Goal: Navigation & Orientation: Find specific page/section

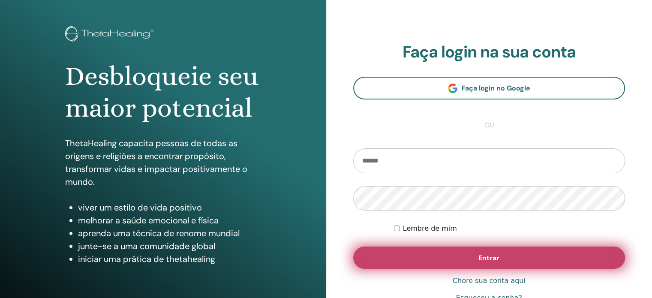
scroll to position [43, 0]
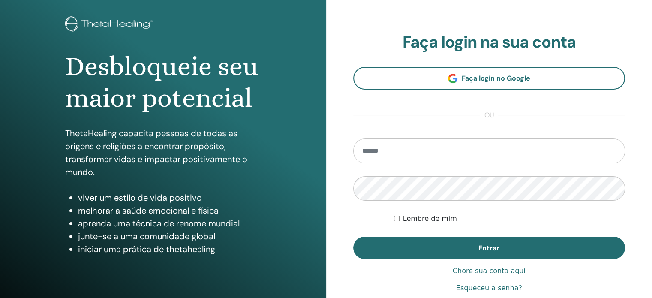
type input "**********"
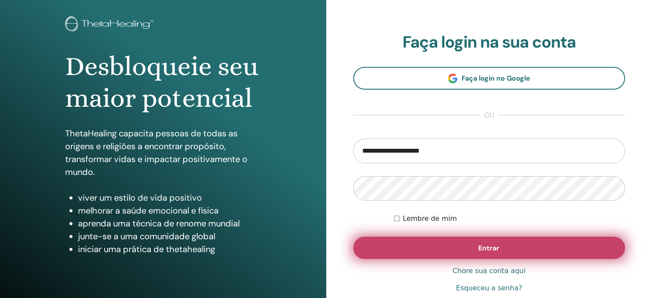
click at [464, 248] on button "Entrar" at bounding box center [489, 248] width 272 height 22
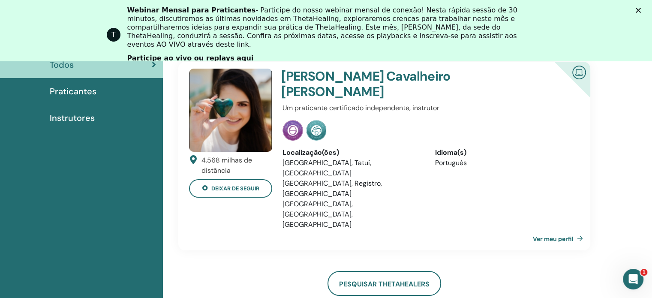
scroll to position [122, 0]
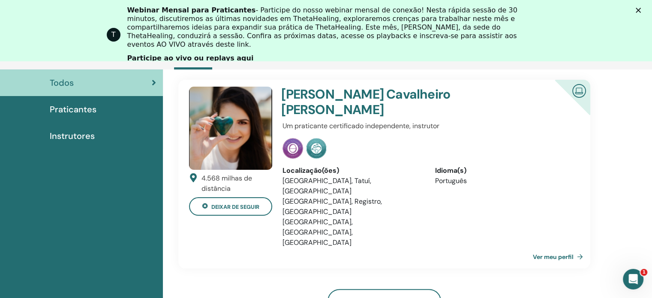
click at [85, 107] on font "Praticantes" at bounding box center [73, 109] width 47 height 11
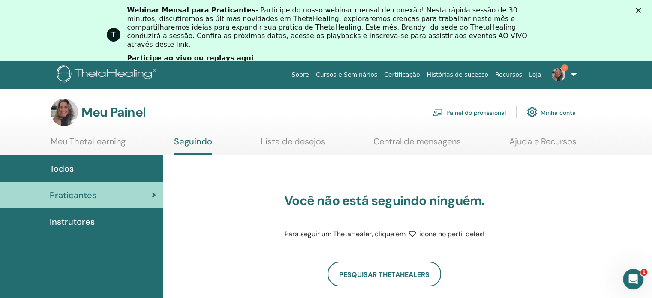
click at [79, 214] on link "Instrutores" at bounding box center [81, 221] width 163 height 27
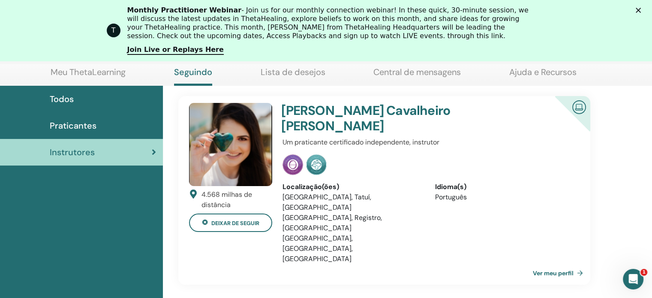
scroll to position [122, 0]
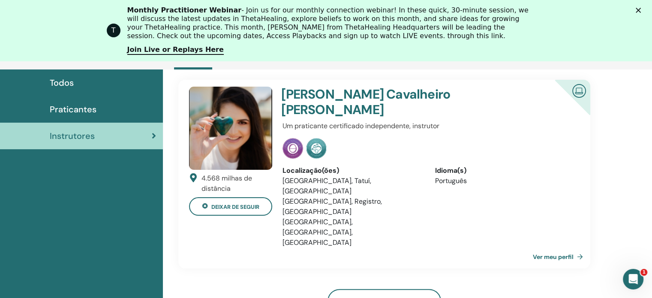
click at [558, 253] on font "Ver meu perfil" at bounding box center [553, 257] width 41 height 8
